Goal: Use online tool/utility

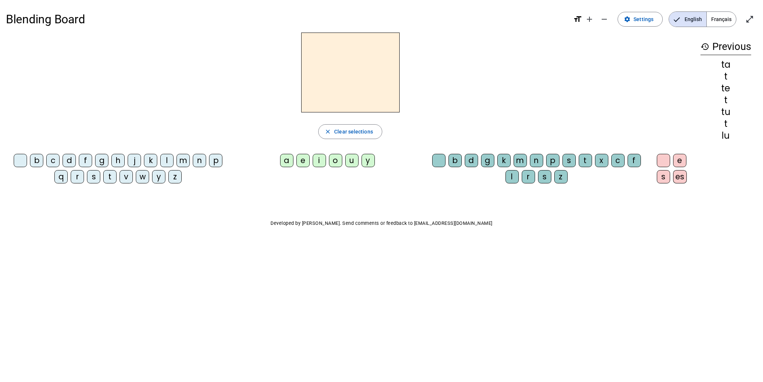
click at [360, 133] on span "Clear selections" at bounding box center [353, 131] width 39 height 9
click at [166, 161] on div "l" at bounding box center [166, 160] width 13 height 13
click at [306, 161] on div "e" at bounding box center [302, 160] width 13 height 13
click at [357, 131] on span "Clear selections" at bounding box center [353, 131] width 39 height 9
click at [168, 161] on div "l" at bounding box center [166, 160] width 13 height 13
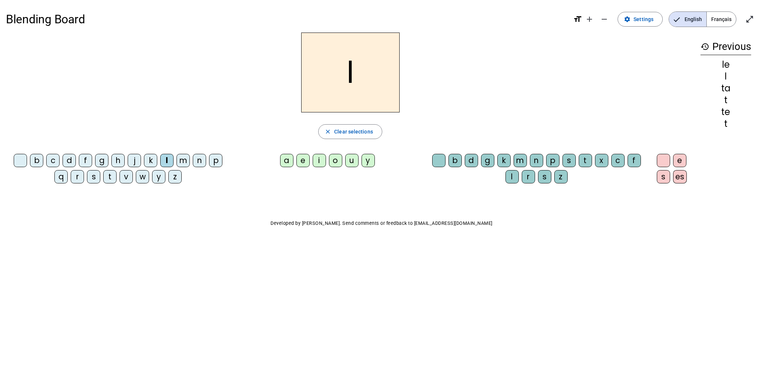
click at [351, 161] on div "u" at bounding box center [351, 160] width 13 height 13
click at [354, 132] on span "Clear selections" at bounding box center [353, 131] width 39 height 9
click at [112, 181] on div "t" at bounding box center [109, 176] width 13 height 13
click at [352, 161] on div "u" at bounding box center [351, 160] width 13 height 13
click at [353, 132] on span "Clear selections" at bounding box center [353, 131] width 39 height 9
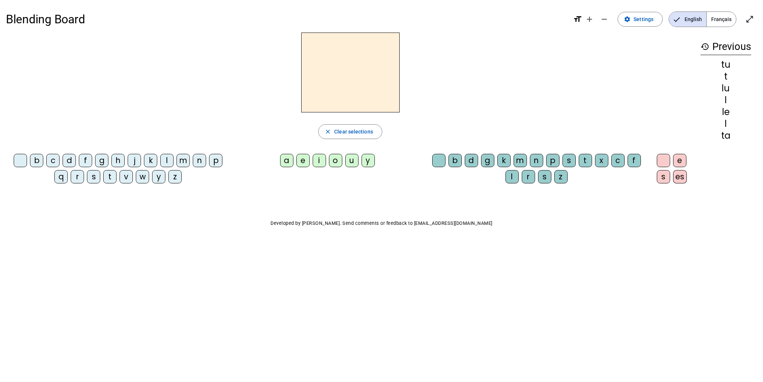
click at [67, 159] on div "d" at bounding box center [69, 160] width 13 height 13
click at [354, 162] on div "u" at bounding box center [351, 160] width 13 height 13
click at [354, 134] on span "Clear selections" at bounding box center [353, 131] width 39 height 9
click at [69, 161] on div "d" at bounding box center [69, 160] width 13 height 13
click at [305, 163] on div "e" at bounding box center [302, 160] width 13 height 13
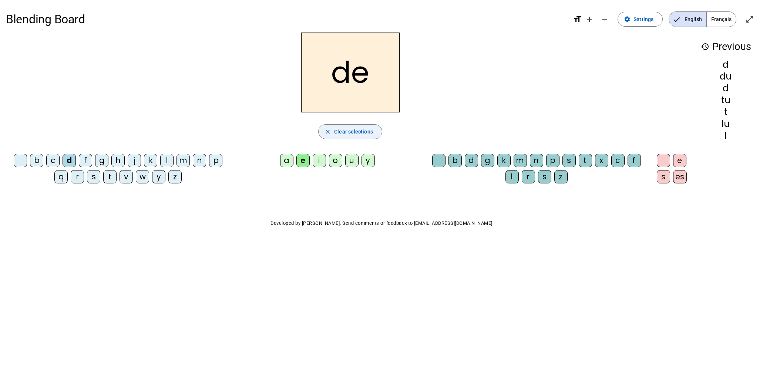
click at [344, 134] on span "Clear selections" at bounding box center [353, 131] width 39 height 9
click at [109, 178] on div "t" at bounding box center [109, 176] width 13 height 13
click at [301, 161] on div "e" at bounding box center [302, 160] width 13 height 13
click at [353, 132] on span "Clear selections" at bounding box center [353, 131] width 39 height 9
click at [111, 180] on div "t" at bounding box center [109, 176] width 13 height 13
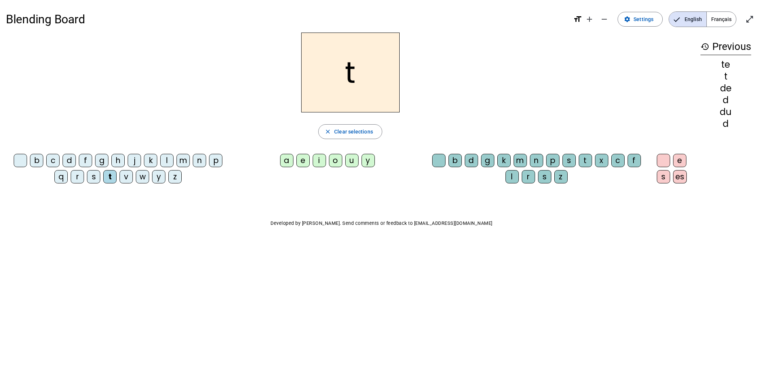
click at [289, 161] on div "a" at bounding box center [286, 160] width 13 height 13
click at [354, 130] on span "Clear selections" at bounding box center [353, 131] width 39 height 9
